Goal: Task Accomplishment & Management: Use online tool/utility

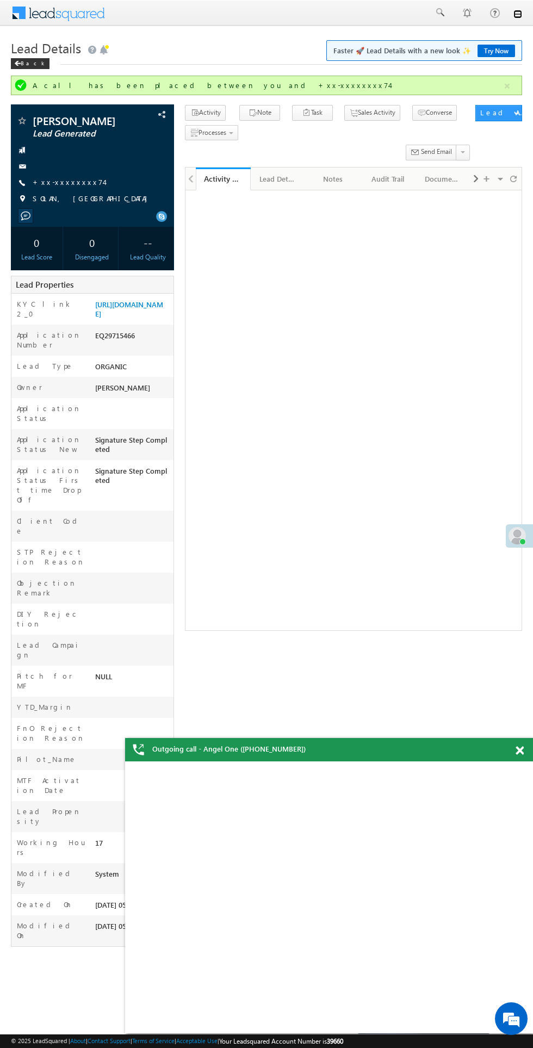
click at [517, 15] on link at bounding box center [517, 14] width 9 height 9
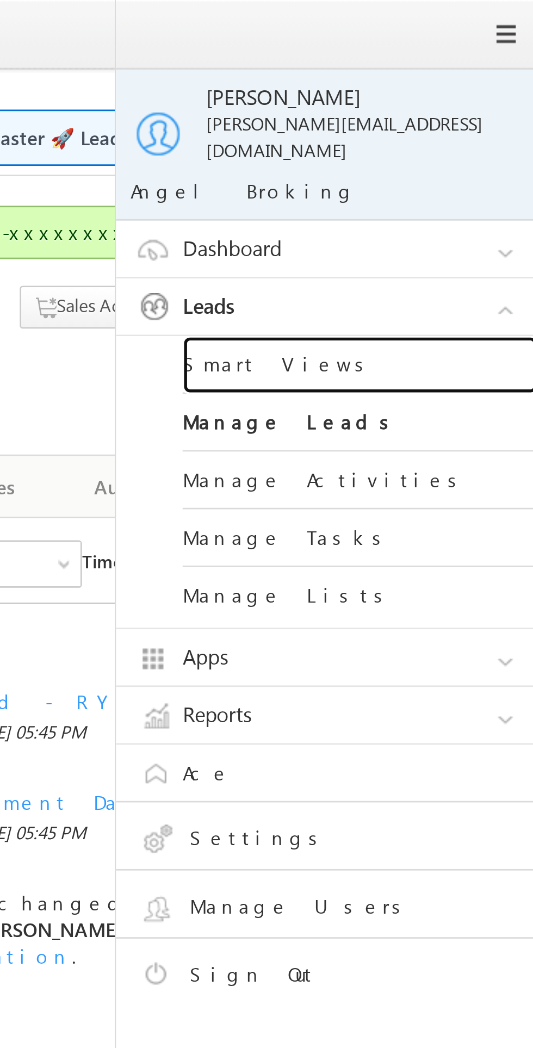
click at [435, 127] on link "Smart Views" at bounding box center [469, 133] width 131 height 21
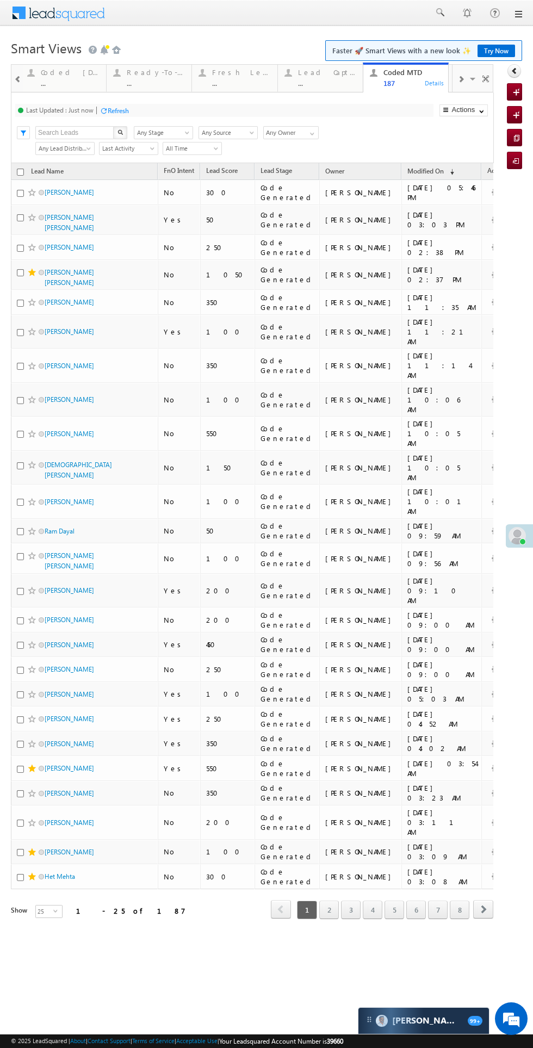
click at [221, 73] on div "Fresh Leads" at bounding box center [241, 72] width 59 height 9
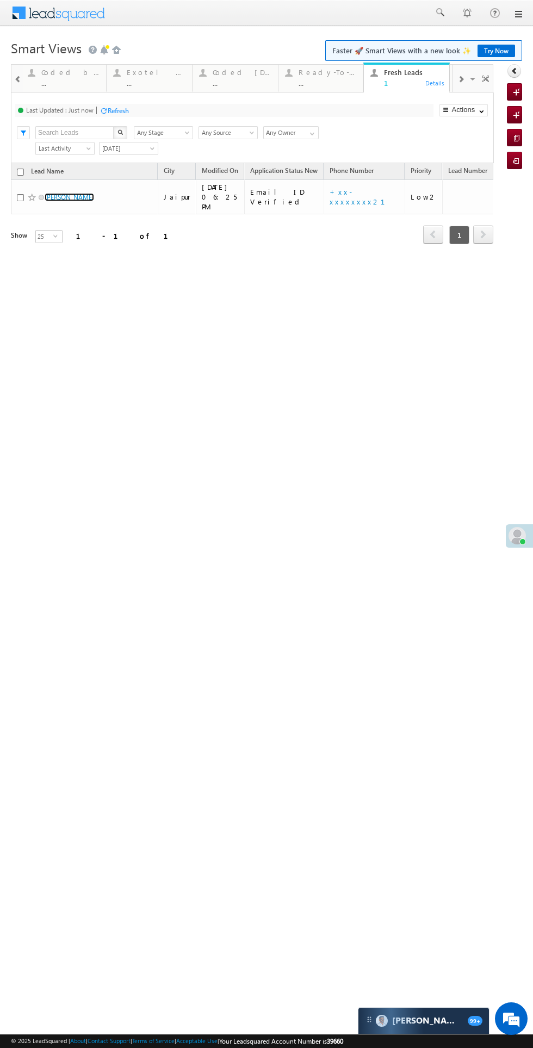
click at [68, 193] on link "Mohit Shrama" at bounding box center [69, 197] width 49 height 8
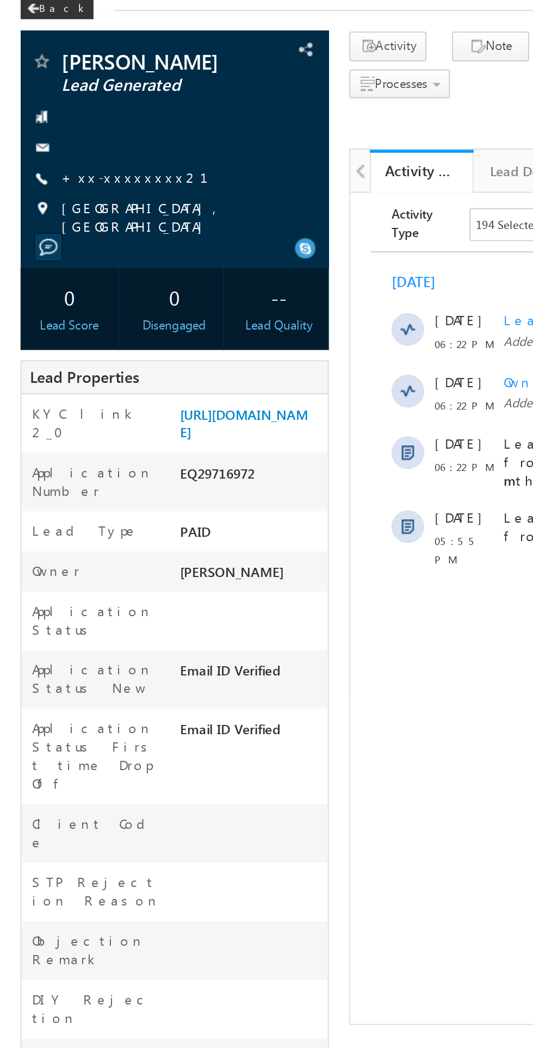
click at [63, 152] on link "+xx-xxxxxxxx21" at bounding box center [78, 152] width 91 height 9
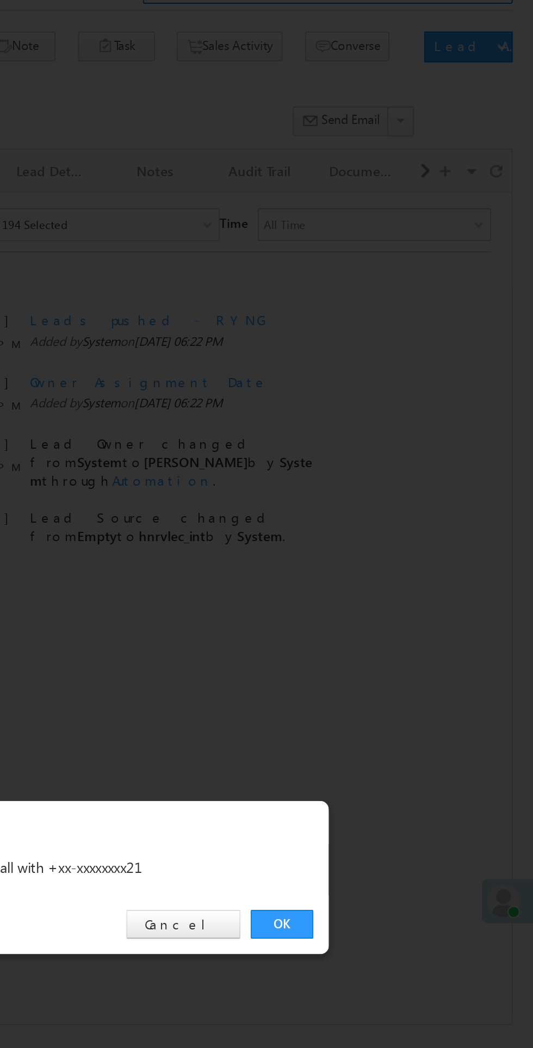
click at [390, 550] on link "OK" at bounding box center [399, 548] width 33 height 15
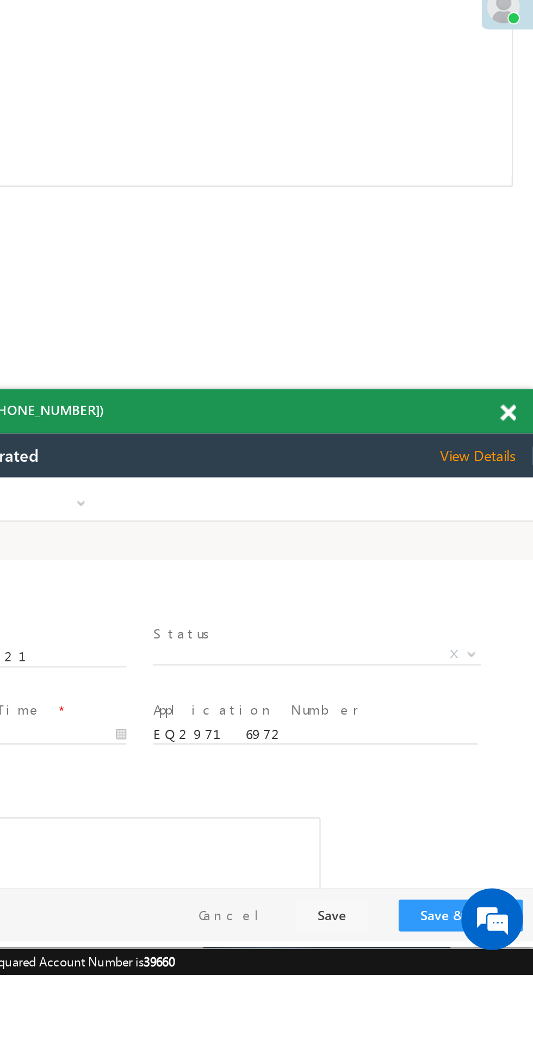
click at [57, 566] on span "X" at bounding box center [56, 571] width 173 height 11
